Goal: Information Seeking & Learning: Learn about a topic

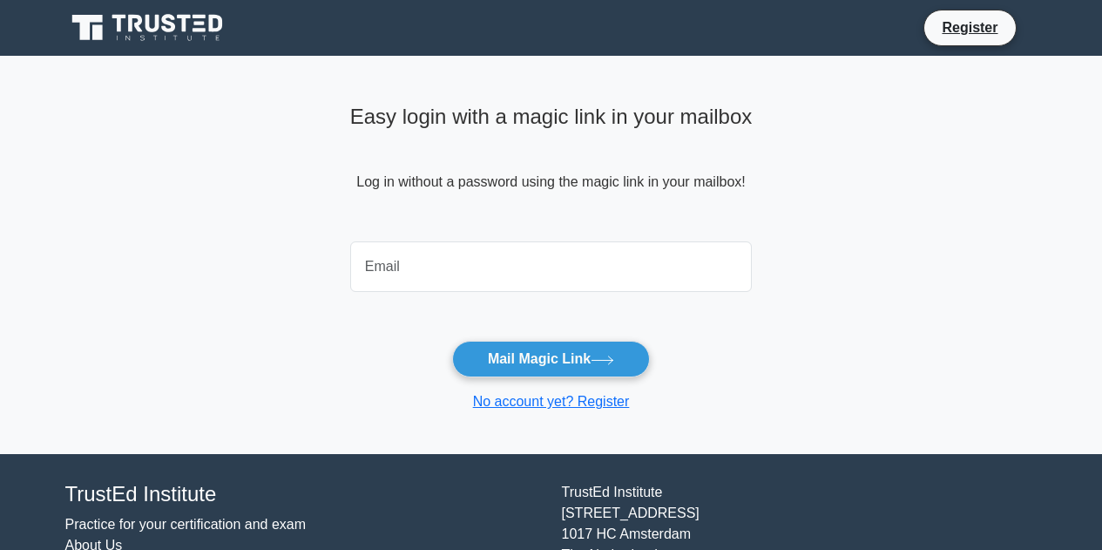
type input "mahgoss2@gmail.com"
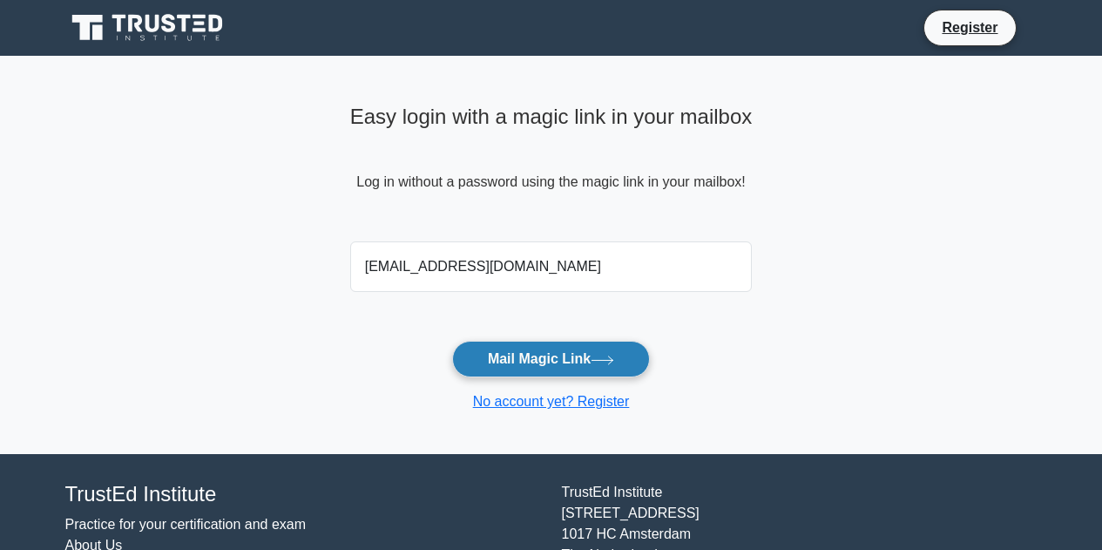
click at [506, 354] on button "Mail Magic Link" at bounding box center [551, 359] width 198 height 37
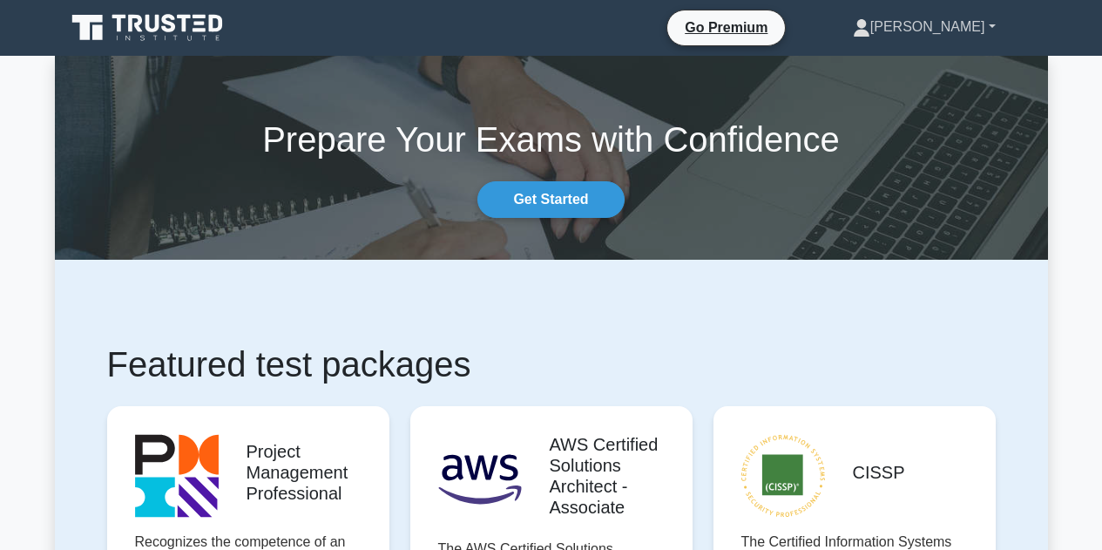
click at [990, 24] on link "[PERSON_NAME]" at bounding box center [924, 27] width 226 height 35
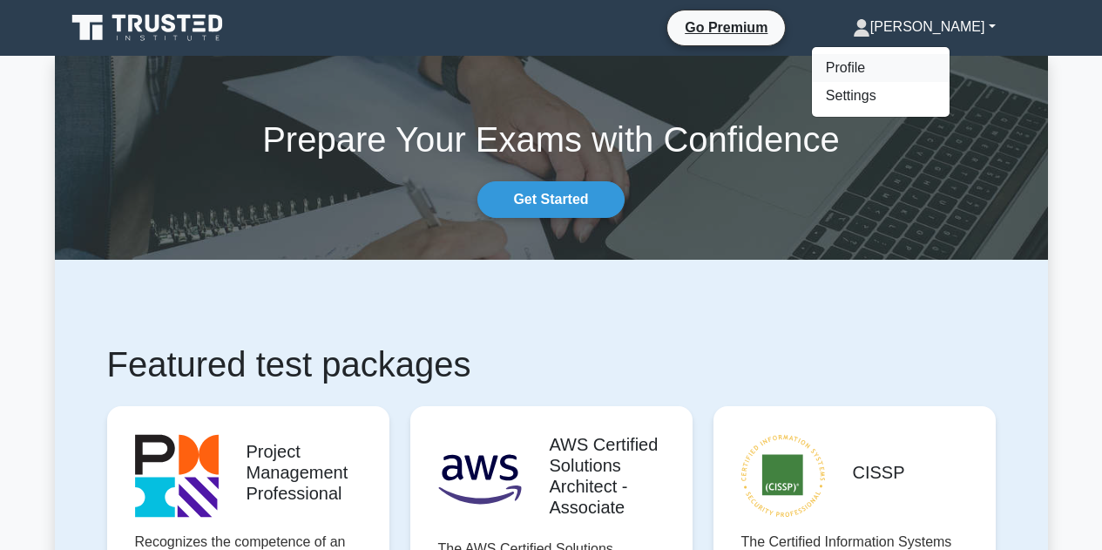
click at [888, 64] on link "Profile" at bounding box center [881, 68] width 138 height 28
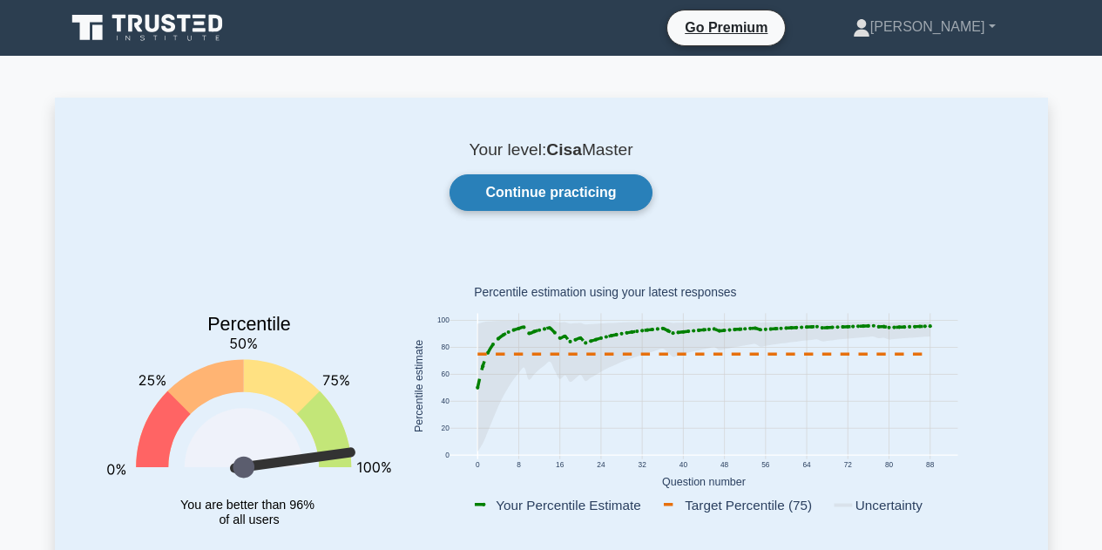
click at [555, 181] on link "Continue practicing" at bounding box center [550, 192] width 202 height 37
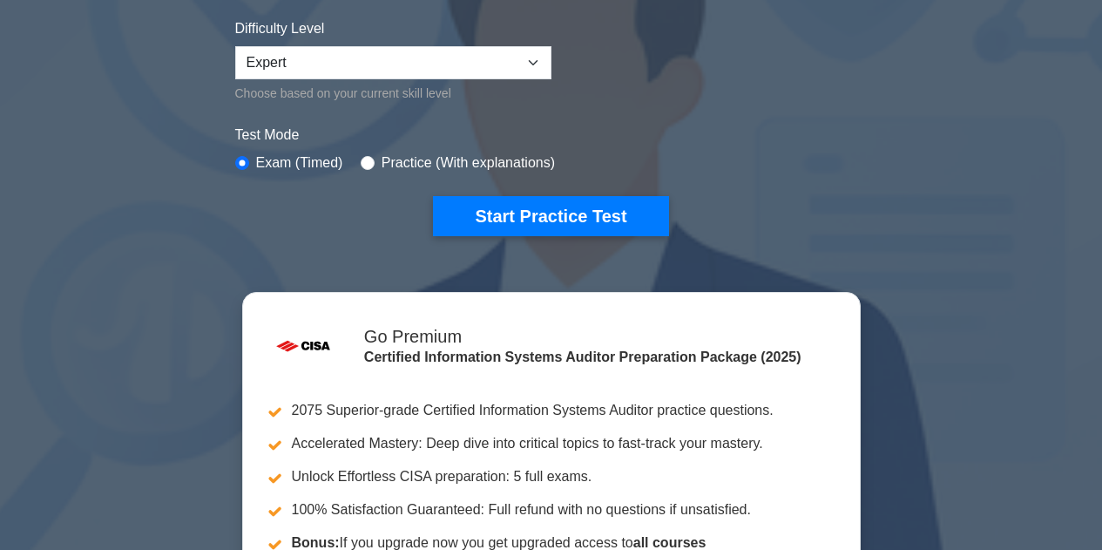
scroll to position [435, 0]
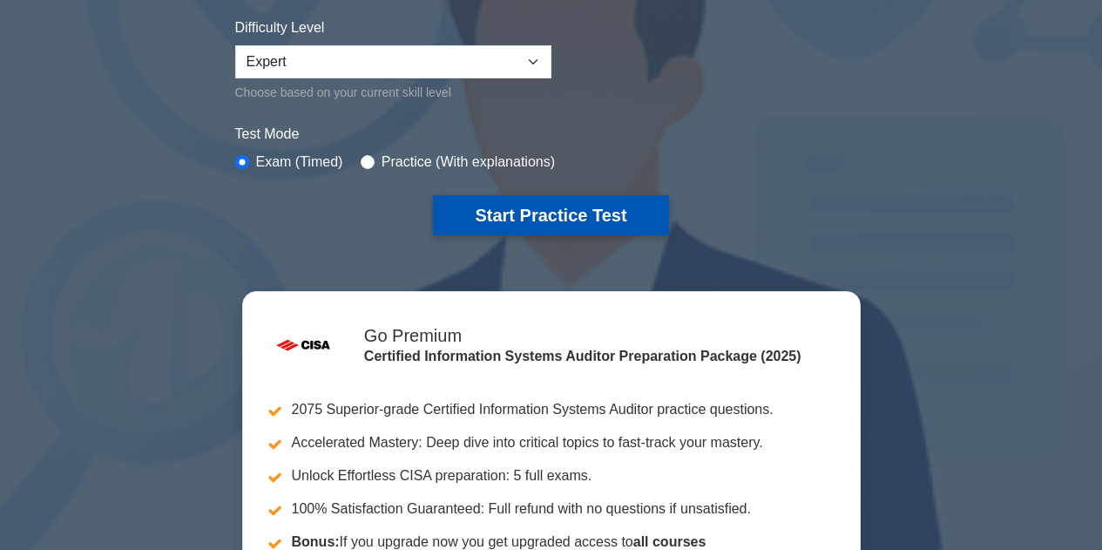
click at [530, 209] on button "Start Practice Test" at bounding box center [550, 215] width 235 height 40
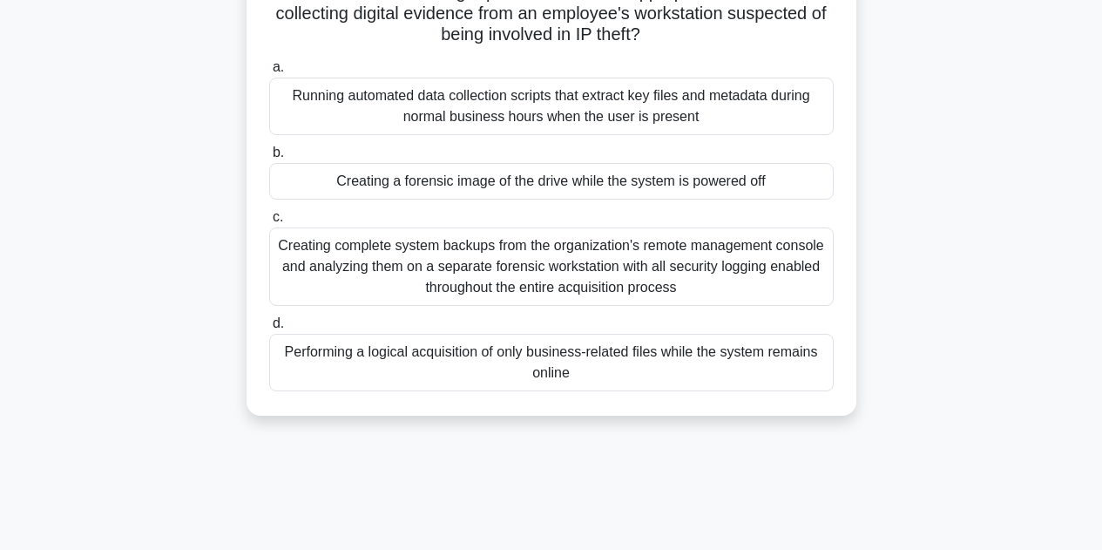
scroll to position [174, 0]
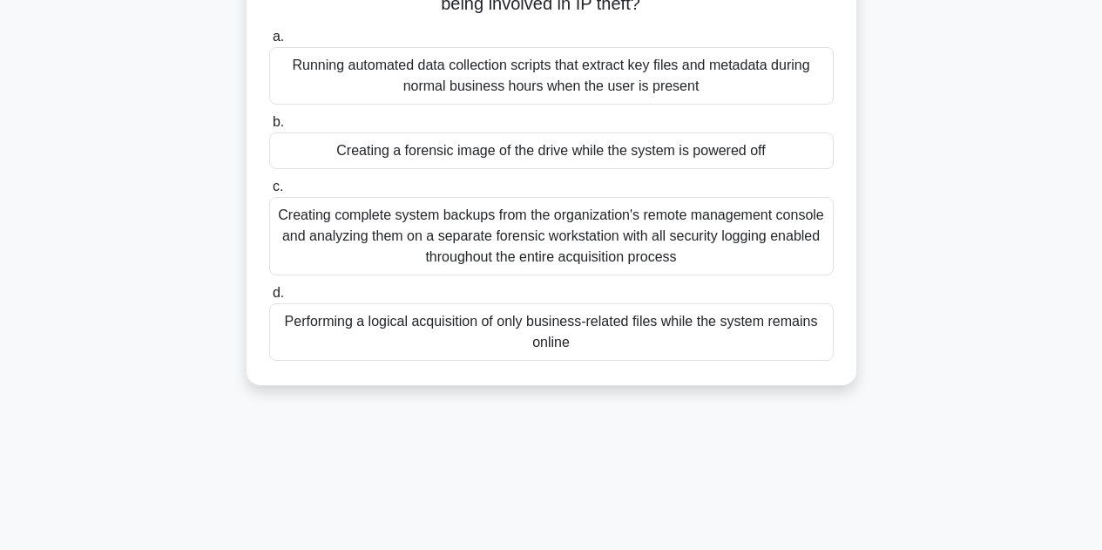
click at [519, 151] on div "Creating a forensic image of the drive while the system is powered off" at bounding box center [551, 150] width 564 height 37
click at [269, 128] on input "b. Creating a forensic image of the drive while the system is powered off" at bounding box center [269, 122] width 0 height 11
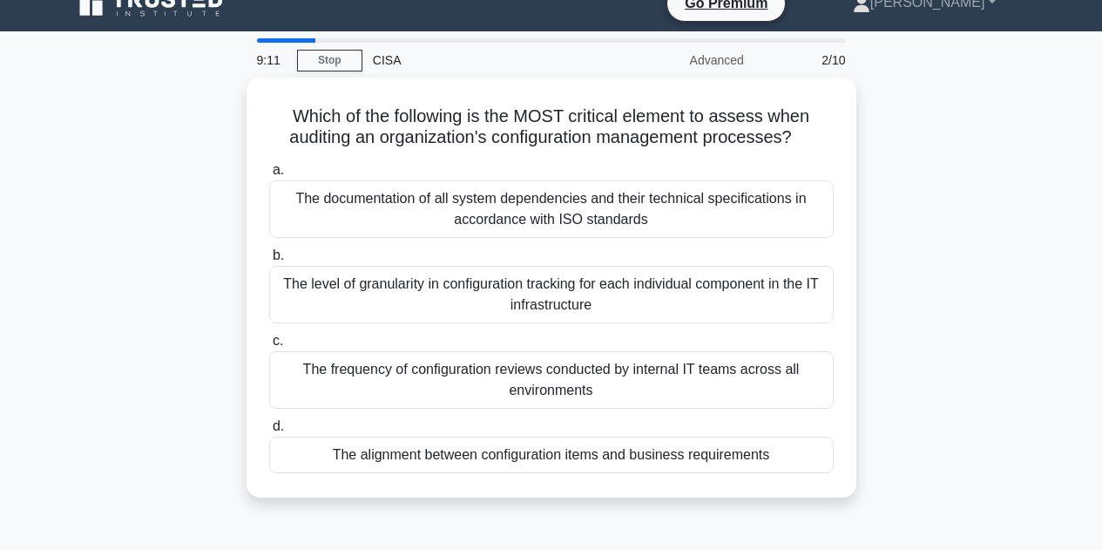
scroll to position [0, 0]
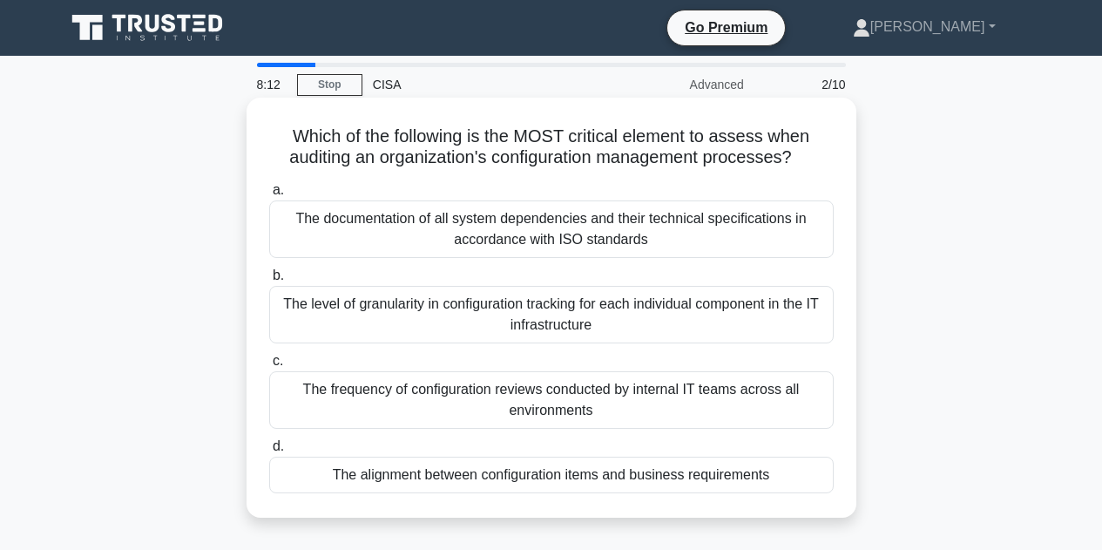
click at [418, 475] on div "The alignment between configuration items and business requirements" at bounding box center [551, 474] width 564 height 37
click at [269, 452] on input "d. The alignment between configuration items and business requirements" at bounding box center [269, 446] width 0 height 11
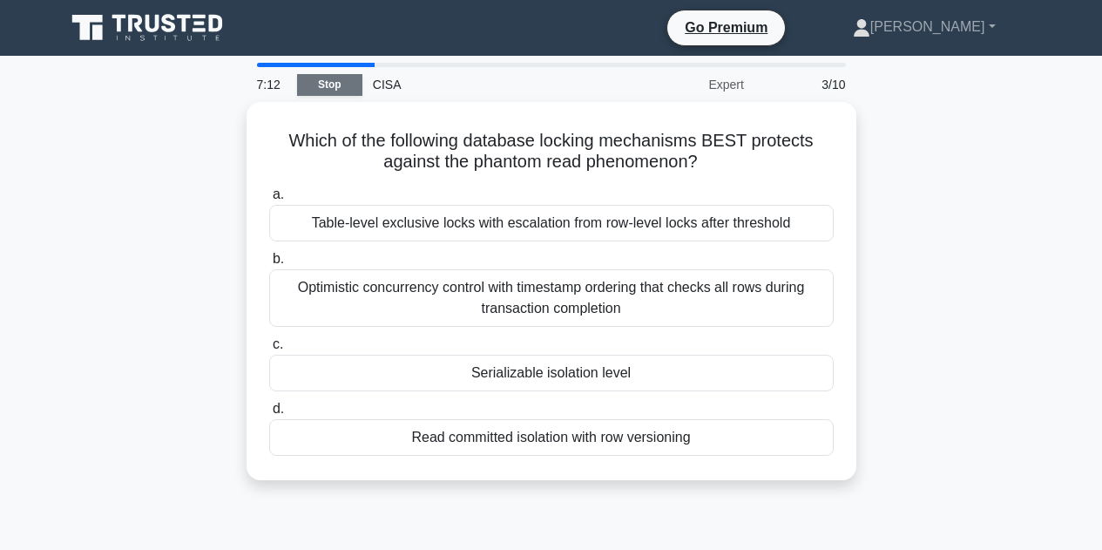
click at [336, 83] on link "Stop" at bounding box center [329, 85] width 65 height 22
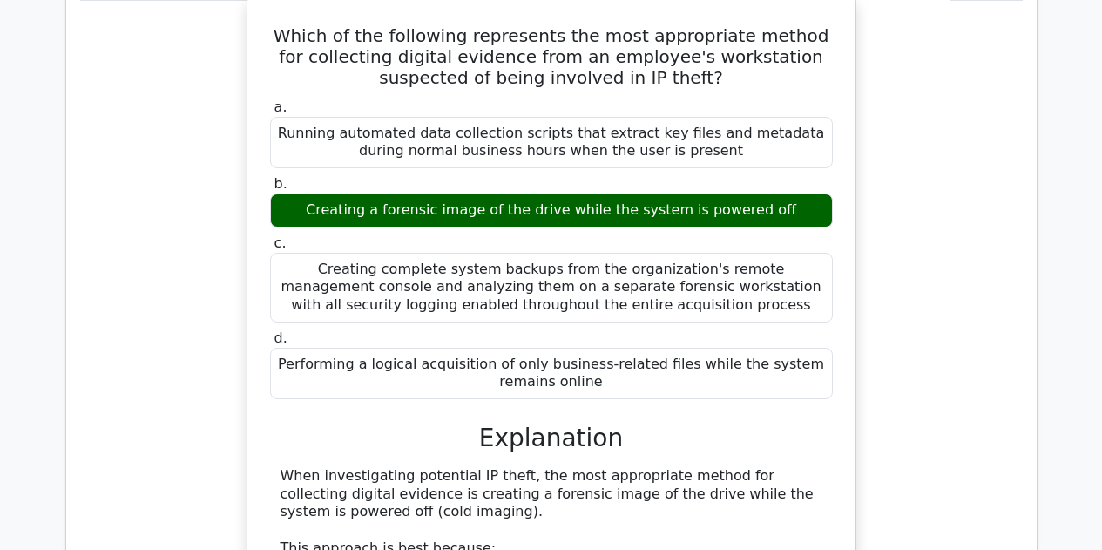
scroll to position [1306, 0]
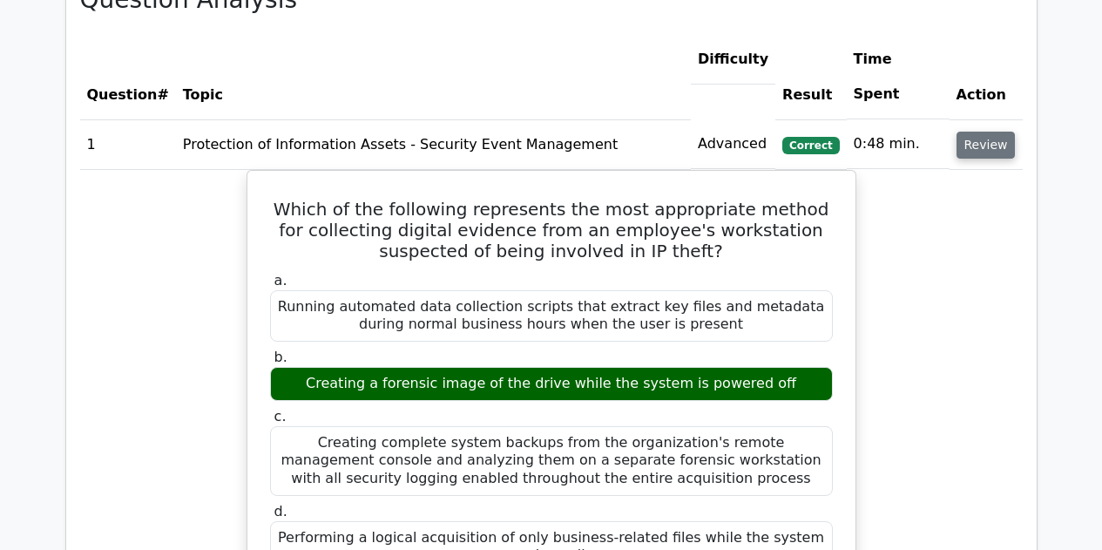
click at [976, 132] on button "Review" at bounding box center [985, 145] width 59 height 27
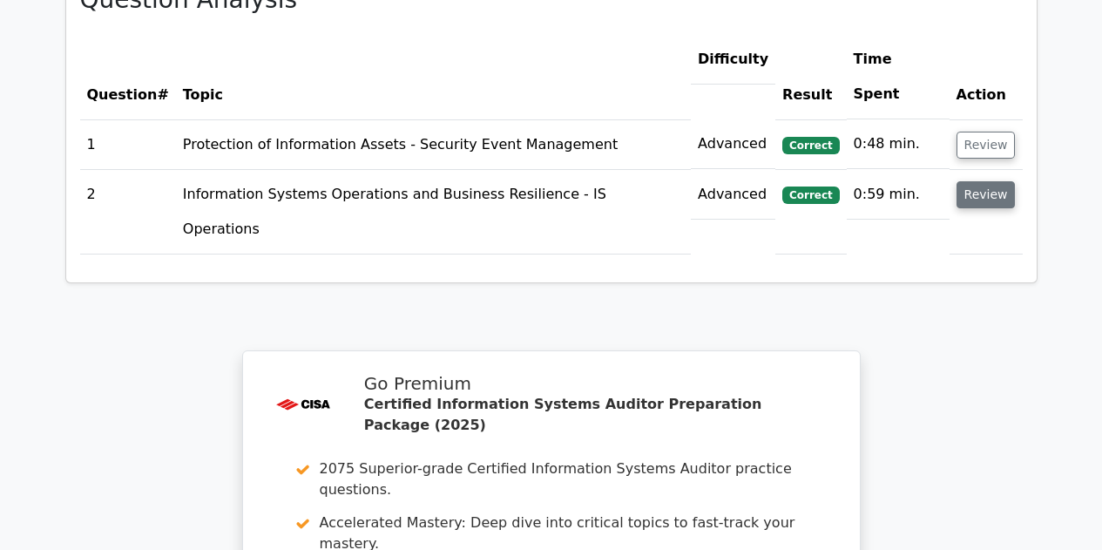
click at [977, 181] on button "Review" at bounding box center [985, 194] width 59 height 27
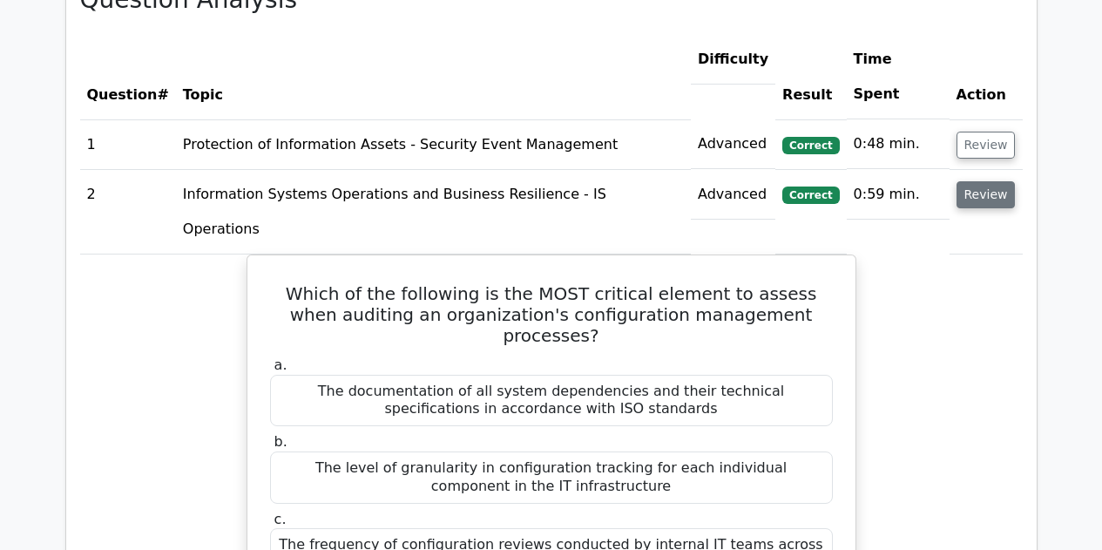
click at [977, 181] on button "Review" at bounding box center [985, 194] width 59 height 27
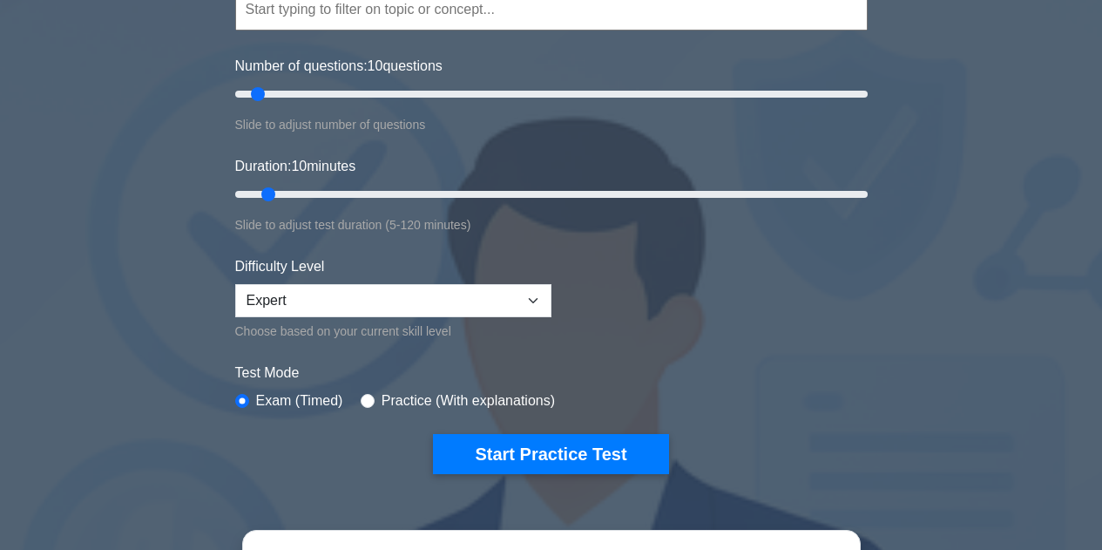
scroll to position [261, 0]
